Goal: Navigation & Orientation: Understand site structure

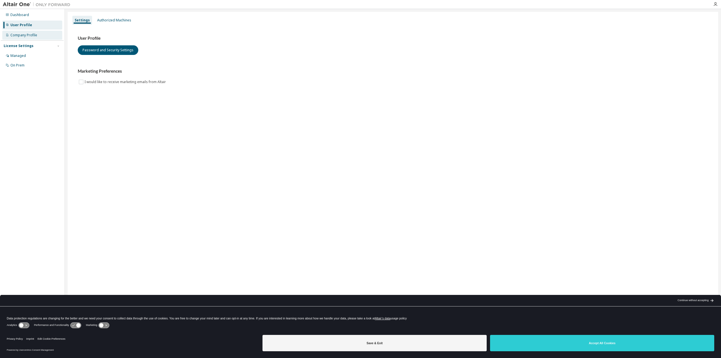
click at [30, 34] on div "Company Profile" at bounding box center [23, 35] width 27 height 5
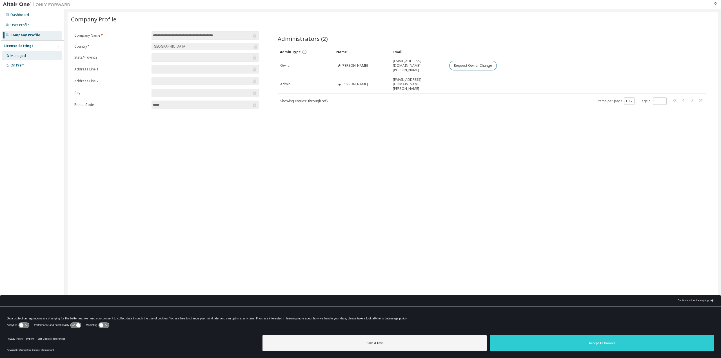
click at [20, 56] on div "Managed" at bounding box center [17, 56] width 15 height 5
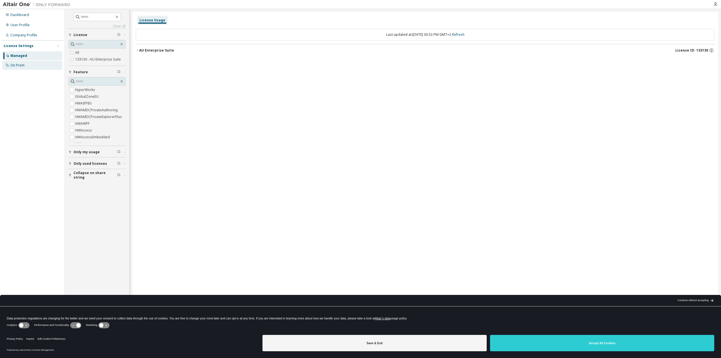
click at [19, 66] on div "On Prem" at bounding box center [17, 65] width 14 height 5
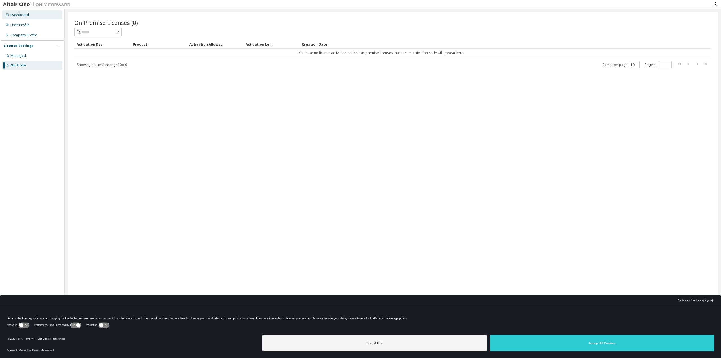
click at [25, 17] on div "Dashboard" at bounding box center [19, 15] width 19 height 5
